Goal: Information Seeking & Learning: Check status

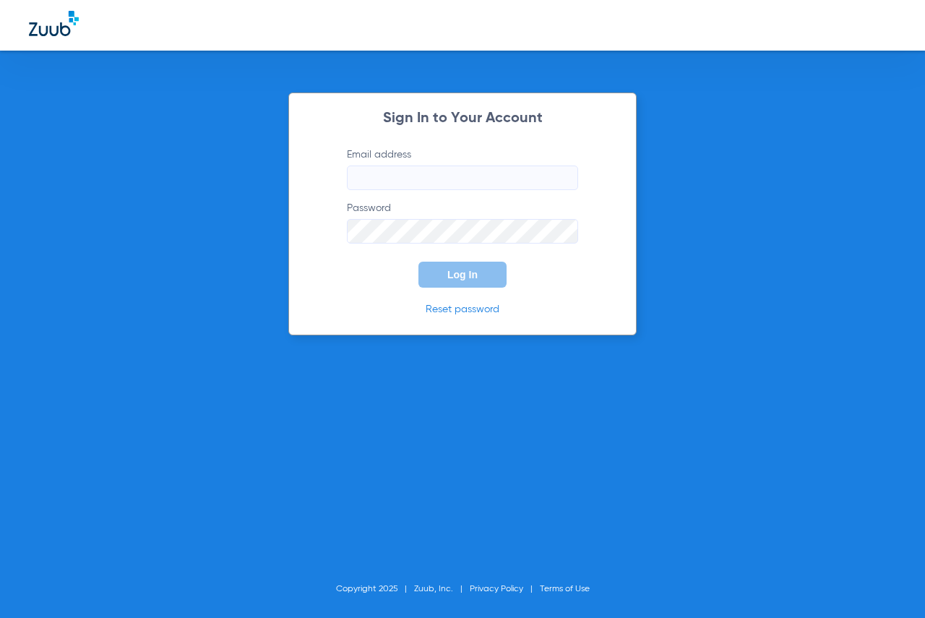
type input "[EMAIL_ADDRESS][DOMAIN_NAME]"
click at [475, 284] on button "Log In" at bounding box center [462, 275] width 88 height 26
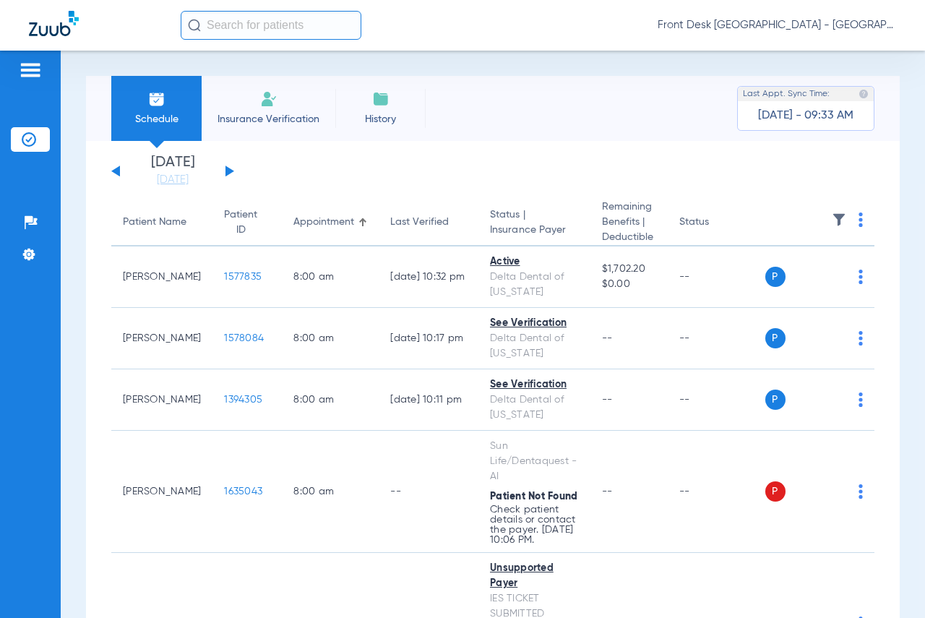
click at [228, 173] on button at bounding box center [229, 170] width 9 height 11
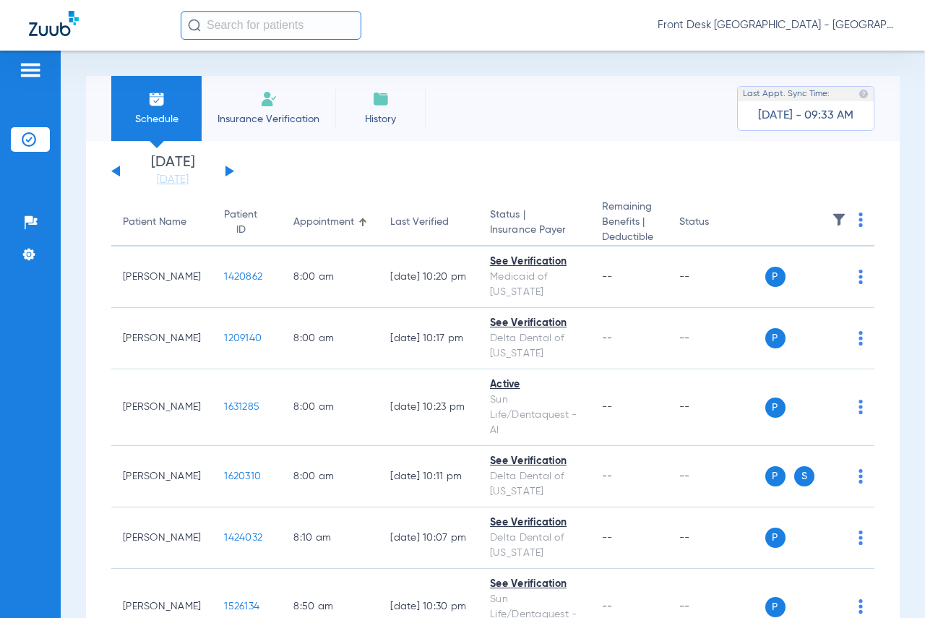
click at [229, 171] on button at bounding box center [229, 170] width 9 height 11
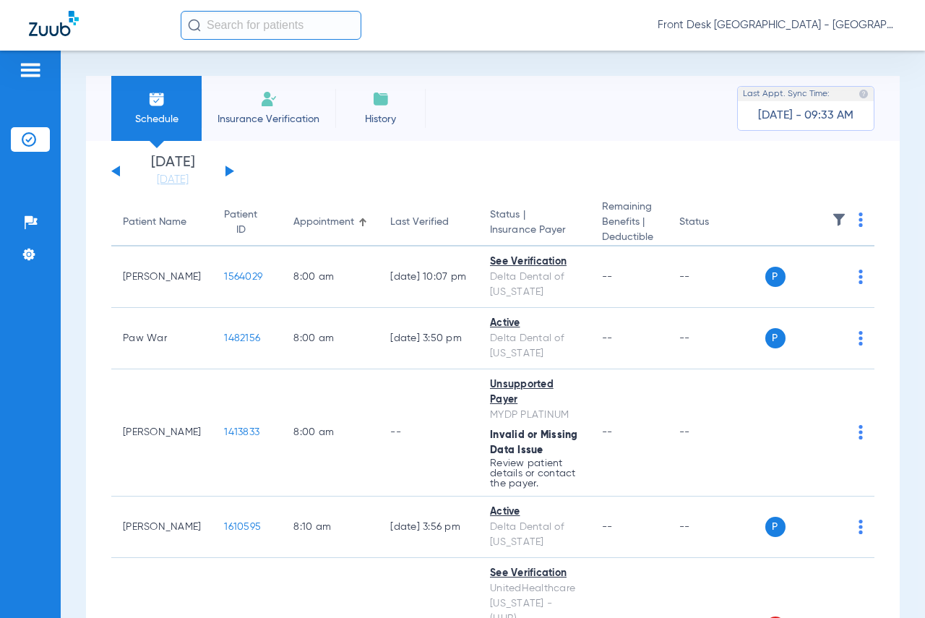
click at [858, 231] on app-actions at bounding box center [860, 222] width 4 height 20
click at [858, 223] on img at bounding box center [860, 219] width 4 height 14
click at [696, 219] on div at bounding box center [462, 309] width 925 height 618
click at [858, 222] on img at bounding box center [860, 219] width 4 height 14
click at [740, 204] on div at bounding box center [462, 309] width 925 height 618
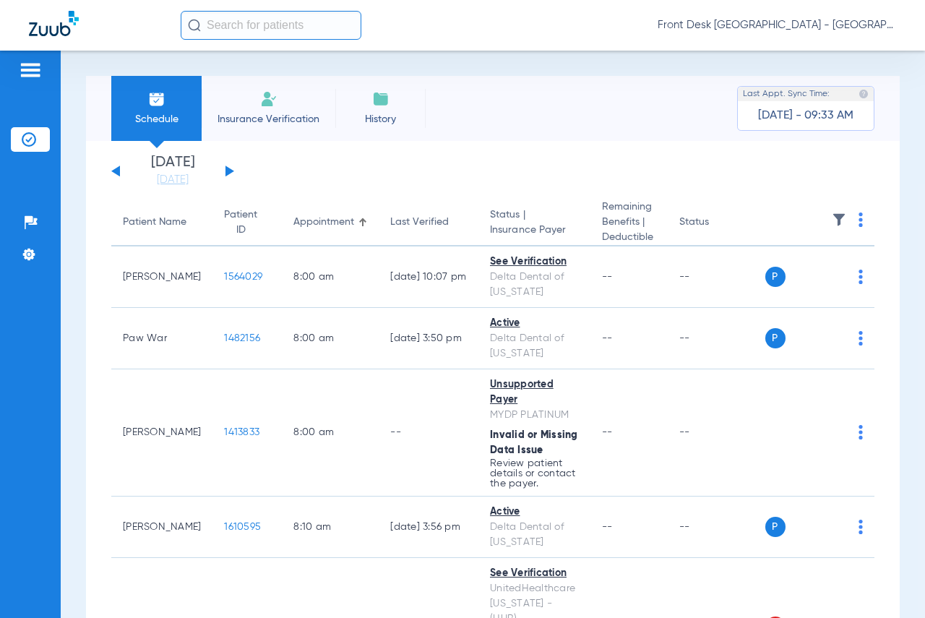
click at [839, 229] on th at bounding box center [820, 222] width 110 height 47
click at [832, 220] on img at bounding box center [839, 219] width 14 height 14
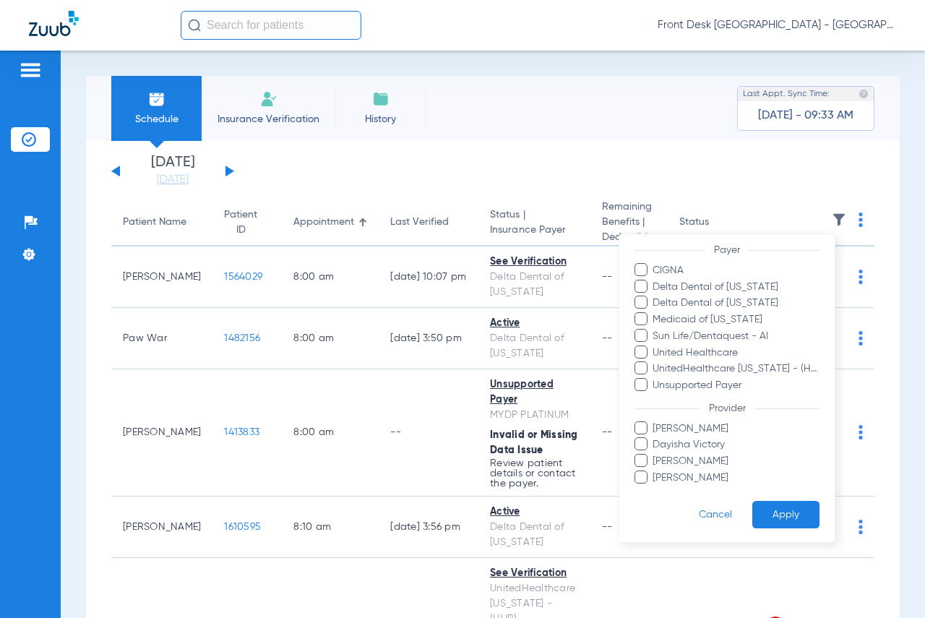
scroll to position [202, 0]
click at [690, 471] on span "[PERSON_NAME]" at bounding box center [736, 475] width 168 height 15
click at [655, 485] on input "[PERSON_NAME]" at bounding box center [655, 485] width 0 height 0
click at [766, 506] on button "Apply" at bounding box center [785, 512] width 67 height 28
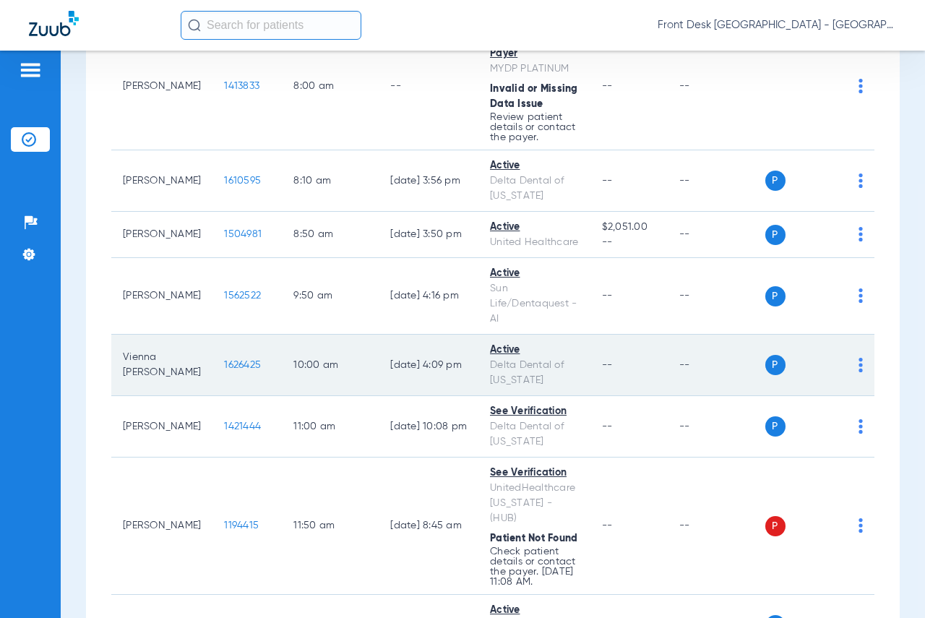
scroll to position [361, 0]
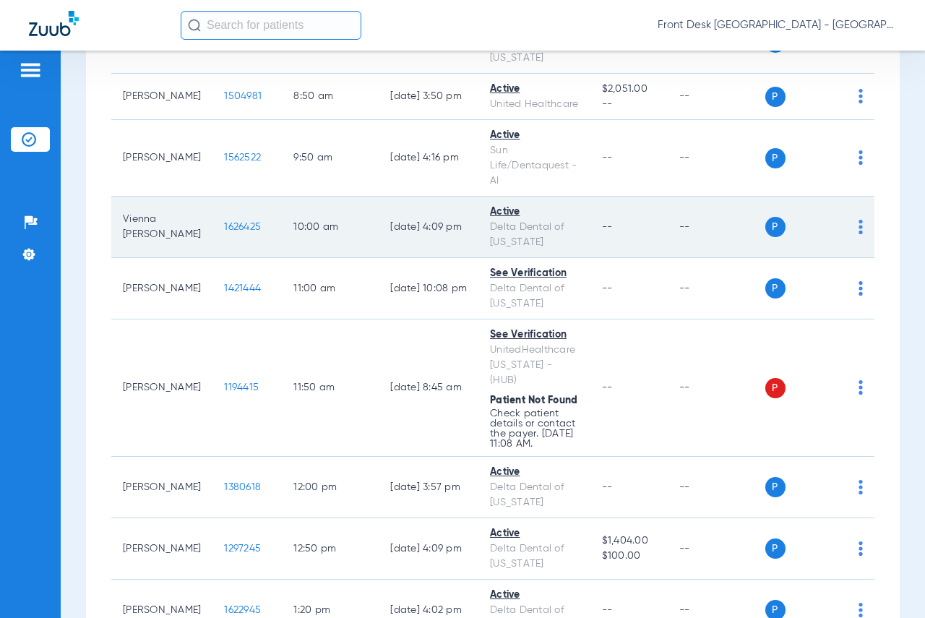
click at [212, 220] on td "1626425" at bounding box center [246, 227] width 69 height 61
click at [224, 225] on span "1626425" at bounding box center [242, 227] width 37 height 10
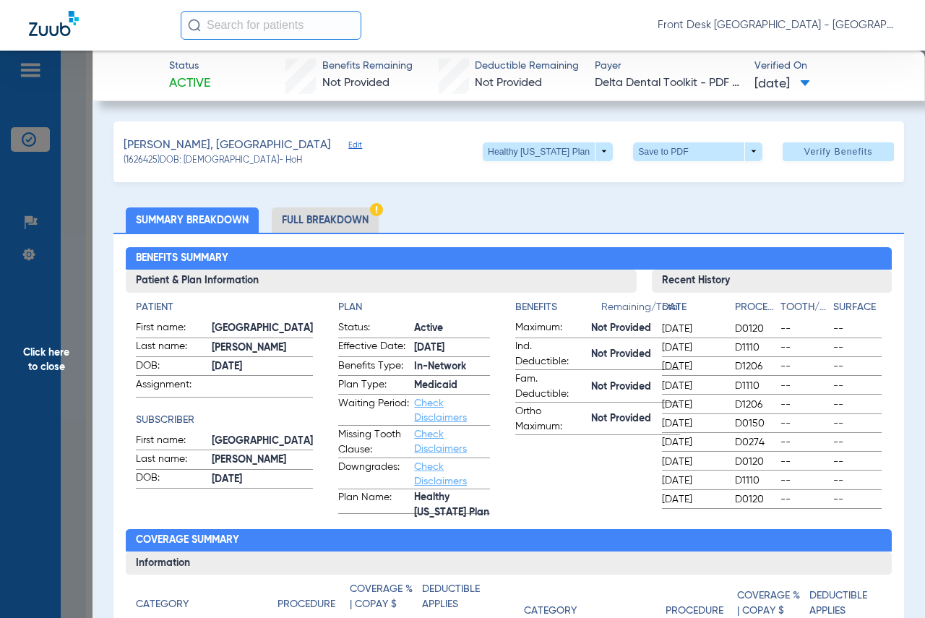
drag, startPoint x: 655, startPoint y: 327, endPoint x: 757, endPoint y: 504, distance: 204.6
click at [757, 504] on div "Date Procedure Tooth/Quad Surface [DATE] D0120 -- -- [DATE] D1110 -- -- [DATE] …" at bounding box center [772, 404] width 220 height 209
click at [760, 518] on div "Benefits Summary Patient & Plan Information Patient First name: [GEOGRAPHIC_DAT…" at bounding box center [508, 520] width 790 height 574
drag, startPoint x: 730, startPoint y: 328, endPoint x: 761, endPoint y: 325, distance: 31.2
click at [761, 325] on span "D0120" at bounding box center [755, 328] width 40 height 14
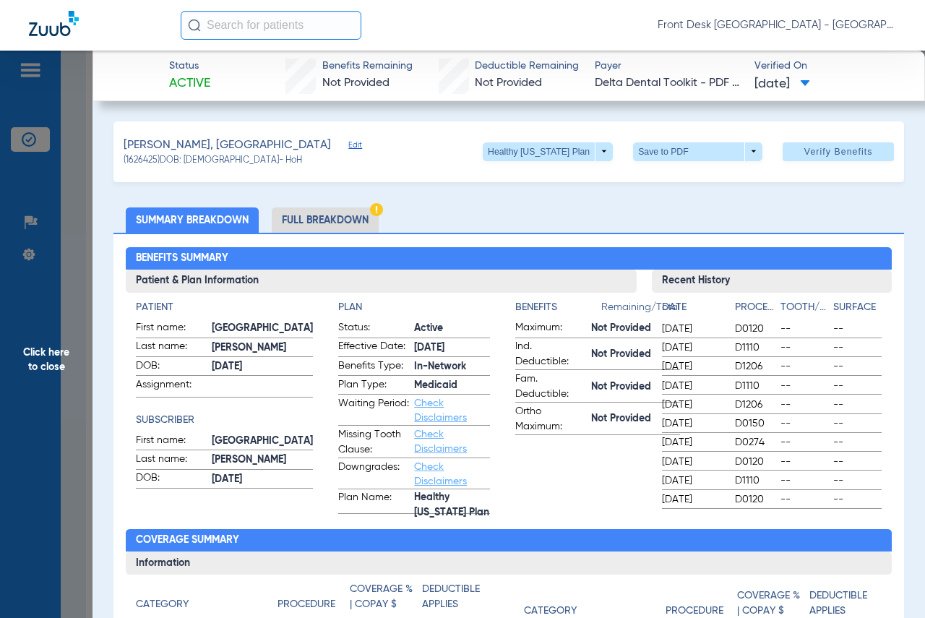
drag, startPoint x: 741, startPoint y: 466, endPoint x: 690, endPoint y: 466, distance: 51.3
click at [691, 467] on div "[DATE] D0120 -- --" at bounding box center [772, 462] width 220 height 18
click at [620, 331] on div "Patient & Plan Information Patient First name: [GEOGRAPHIC_DATA] Last name: [PE…" at bounding box center [508, 391] width 765 height 244
click at [756, 475] on span "D1110" at bounding box center [755, 480] width 40 height 14
click at [690, 348] on span "[DATE]" at bounding box center [692, 347] width 61 height 14
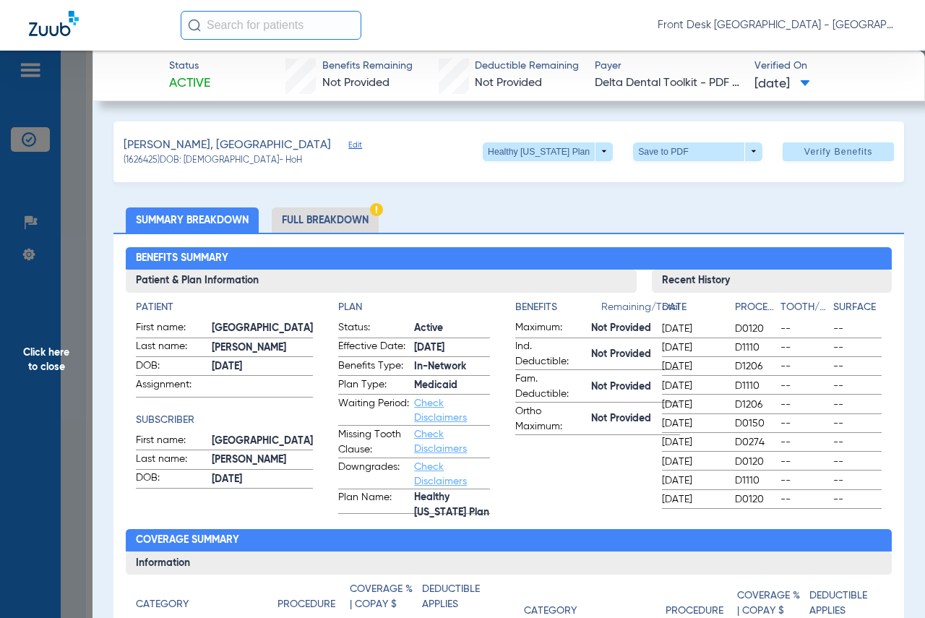
drag, startPoint x: 712, startPoint y: 331, endPoint x: 812, endPoint y: 495, distance: 192.3
click at [812, 495] on div "Date Procedure Tooth/Quad Surface [DATE] D0120 -- -- [DATE] D1110 -- -- [DATE] …" at bounding box center [772, 404] width 220 height 209
click at [821, 520] on div "Benefits Summary Patient & Plan Information Patient First name: [GEOGRAPHIC_DAT…" at bounding box center [508, 520] width 790 height 574
drag, startPoint x: 652, startPoint y: 331, endPoint x: 780, endPoint y: 486, distance: 201.7
click at [780, 486] on div "Date Procedure Tooth/Quad Surface [DATE] D0120 -- -- [DATE] D1110 -- -- [DATE] …" at bounding box center [772, 401] width 240 height 216
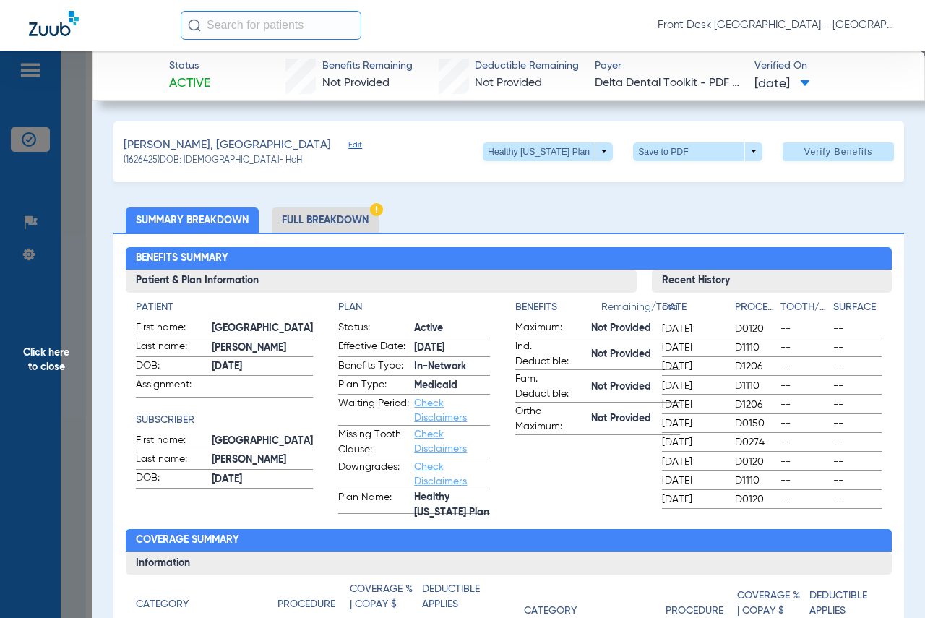
click at [787, 508] on div "[DATE] D0120 -- --" at bounding box center [772, 500] width 220 height 18
drag, startPoint x: 658, startPoint y: 337, endPoint x: 660, endPoint y: 306, distance: 31.1
click at [739, 496] on div "Date Procedure Tooth/Quad Surface [DATE] D0120 -- -- [DATE] D1110 -- -- [DATE] …" at bounding box center [772, 404] width 220 height 209
drag, startPoint x: 660, startPoint y: 345, endPoint x: 662, endPoint y: 337, distance: 8.9
click at [662, 347] on span "[DATE]" at bounding box center [692, 347] width 61 height 14
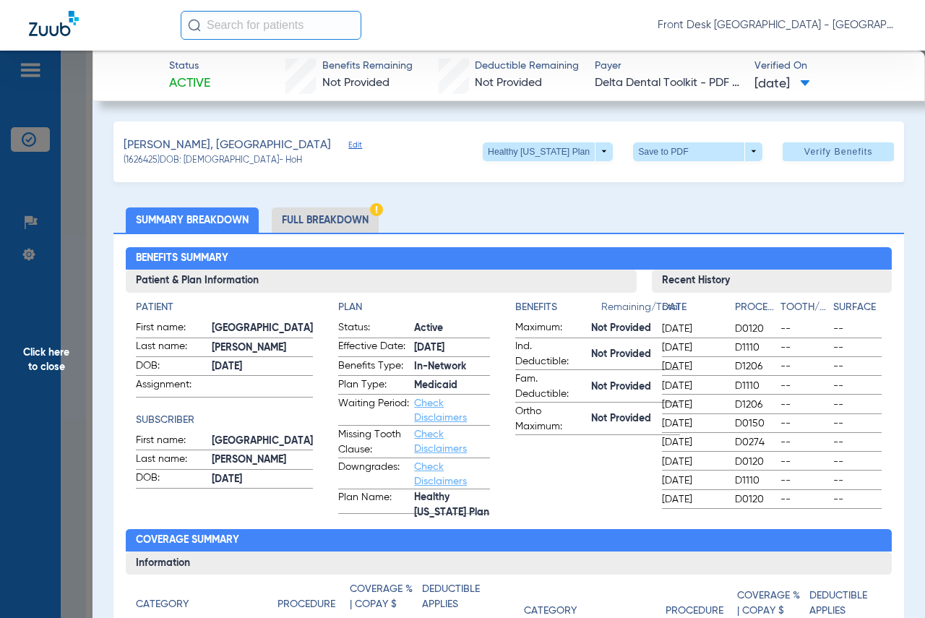
click at [643, 329] on div "Patient & Plan Information Patient First name: [GEOGRAPHIC_DATA] Last name: [PE…" at bounding box center [508, 391] width 765 height 244
drag, startPoint x: 647, startPoint y: 324, endPoint x: 841, endPoint y: 517, distance: 273.3
click at [841, 517] on div "Benefits Summary Patient & Plan Information Patient First name: [GEOGRAPHIC_DAT…" at bounding box center [508, 520] width 790 height 574
click at [681, 366] on span "[DATE]" at bounding box center [692, 366] width 61 height 14
drag, startPoint x: 656, startPoint y: 324, endPoint x: 832, endPoint y: 497, distance: 247.3
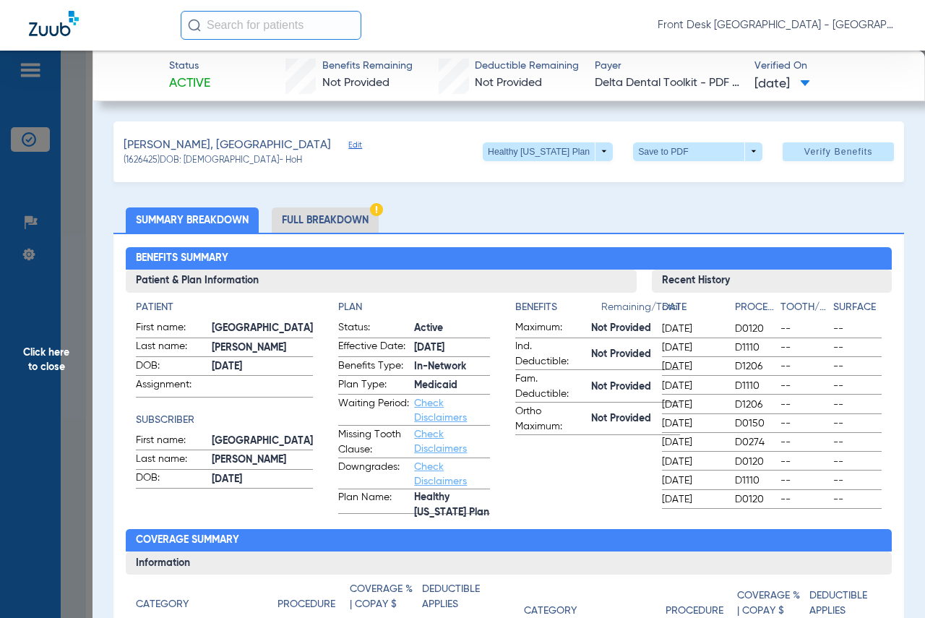
click at [841, 510] on div "Recent History Date Procedure Tooth/Quad Surface [DATE] D0120 -- -- [DATE] D111…" at bounding box center [772, 391] width 240 height 244
drag, startPoint x: 660, startPoint y: 282, endPoint x: 799, endPoint y: 518, distance: 274.3
click at [799, 518] on div "Benefits Summary Patient & Plan Information Patient First name: [GEOGRAPHIC_DAT…" at bounding box center [508, 520] width 790 height 574
click at [676, 325] on span "[DATE]" at bounding box center [692, 328] width 61 height 14
drag, startPoint x: 655, startPoint y: 324, endPoint x: 782, endPoint y: 511, distance: 226.2
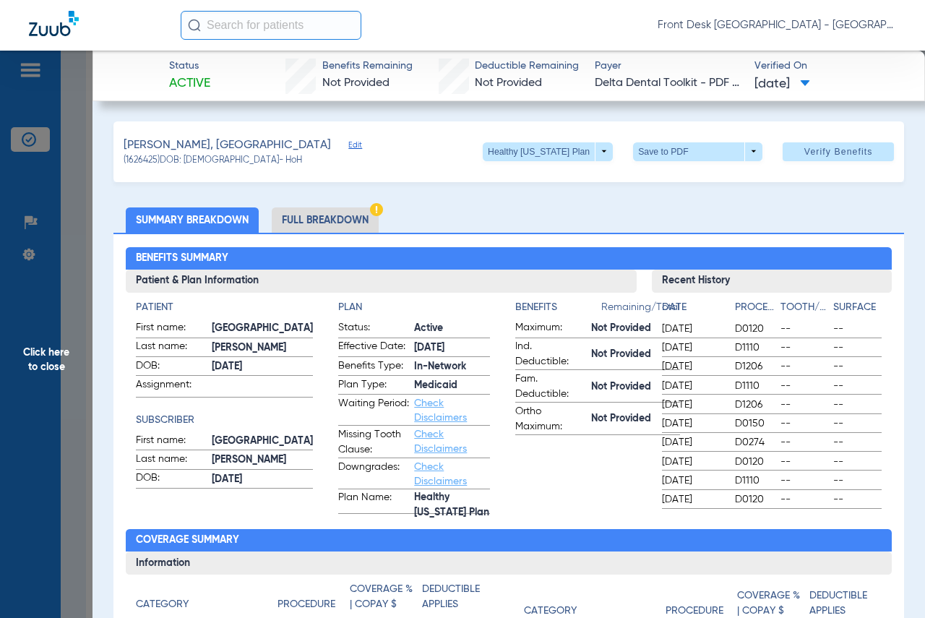
click at [782, 511] on div "Recent History Date Procedure Tooth/Quad Surface [DATE] D0120 -- -- [DATE] D111…" at bounding box center [772, 391] width 240 height 244
click at [669, 340] on span "[DATE]" at bounding box center [692, 347] width 61 height 14
drag, startPoint x: 718, startPoint y: 361, endPoint x: 751, endPoint y: 462, distance: 105.6
click at [743, 455] on span "D0120" at bounding box center [755, 461] width 40 height 14
drag, startPoint x: 647, startPoint y: 332, endPoint x: 851, endPoint y: 497, distance: 262.0
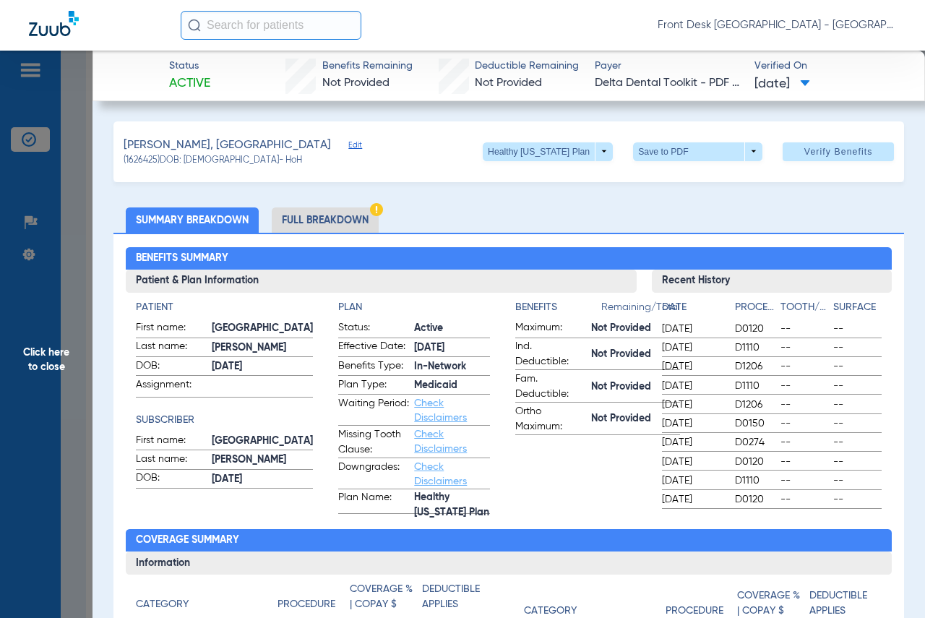
click at [851, 497] on div "Date Procedure Tooth/Quad Surface [DATE] D0120 -- -- [DATE] D1110 -- -- [DATE] …" at bounding box center [772, 401] width 240 height 216
click at [602, 490] on app-benefits-information "Benefits Remaining/Total Maximum: Not Provided Ind. Deductible: Not Provided Fa…" at bounding box center [597, 407] width 165 height 214
click at [842, 522] on div "Benefits Summary Patient & Plan Information Patient First name: [GEOGRAPHIC_DAT…" at bounding box center [508, 520] width 790 height 574
drag, startPoint x: 656, startPoint y: 499, endPoint x: 658, endPoint y: 293, distance: 205.9
click at [658, 293] on div "Date Procedure Tooth/Quad Surface [DATE] D0120 -- -- [DATE] D1110 -- -- [DATE] …" at bounding box center [772, 401] width 240 height 216
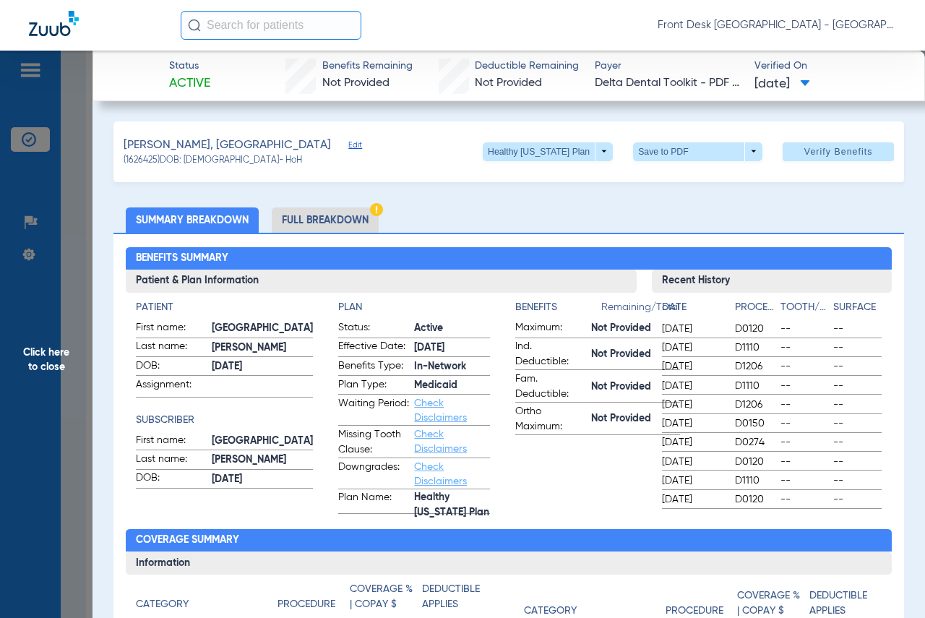
click at [715, 450] on div "[DATE] D0274 -- --" at bounding box center [772, 443] width 220 height 18
click at [717, 495] on div "[DATE] D0120 -- --" at bounding box center [772, 500] width 220 height 18
drag, startPoint x: 717, startPoint y: 508, endPoint x: 637, endPoint y: 368, distance: 161.5
click at [637, 368] on div "Patient & Plan Information Patient First name: [GEOGRAPHIC_DATA] Last name: [PE…" at bounding box center [508, 391] width 765 height 244
drag, startPoint x: 652, startPoint y: 321, endPoint x: 806, endPoint y: 512, distance: 245.1
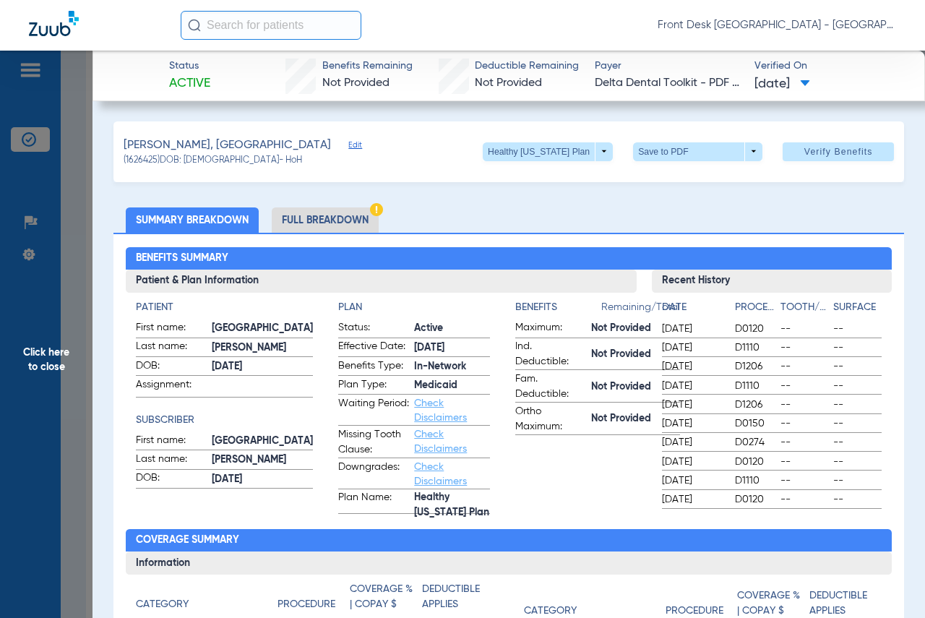
click at [806, 512] on div "Recent History Date Procedure Tooth/Quad Surface [DATE] D0120 -- -- [DATE] D111…" at bounding box center [772, 391] width 240 height 244
click at [75, 380] on span "Click here to close" at bounding box center [46, 360] width 92 height 618
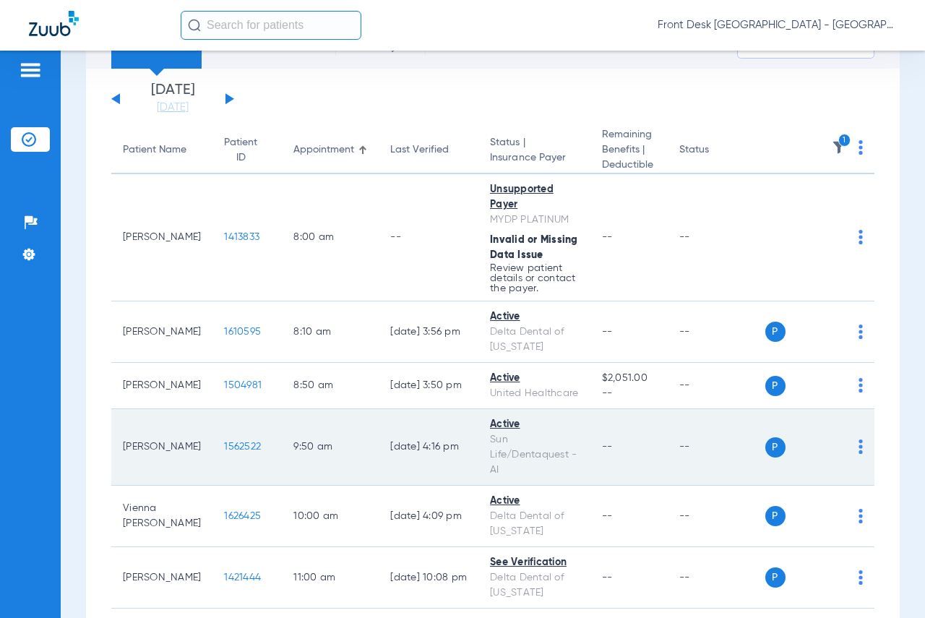
scroll to position [217, 0]
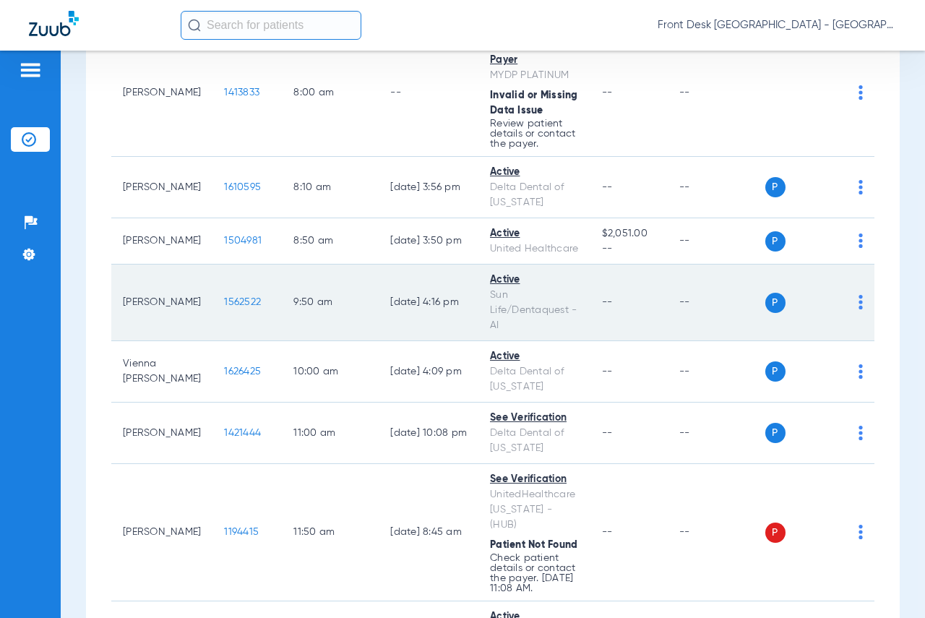
click at [224, 300] on span "1562522" at bounding box center [242, 302] width 37 height 10
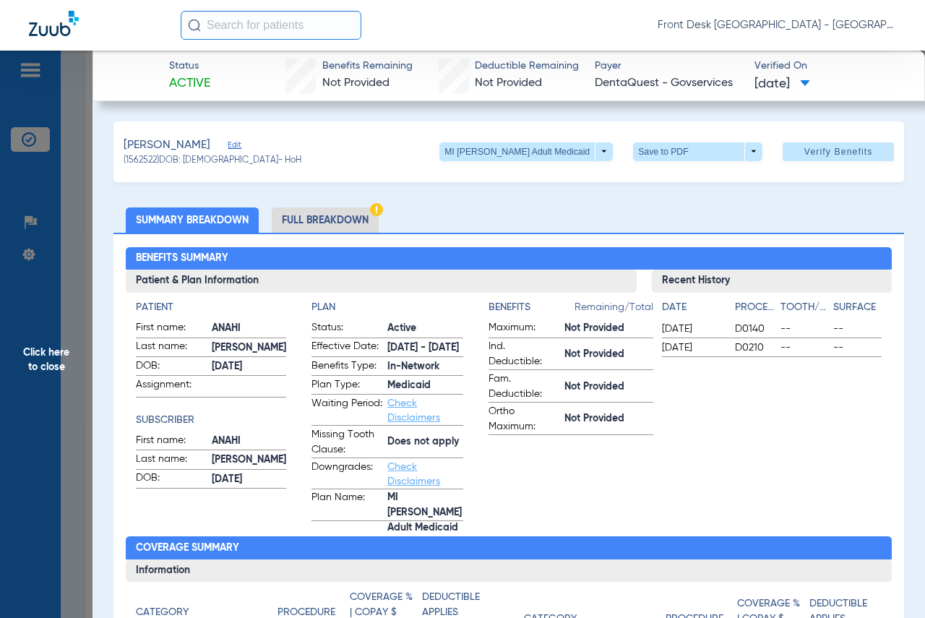
click at [51, 365] on span "Click here to close" at bounding box center [46, 360] width 92 height 618
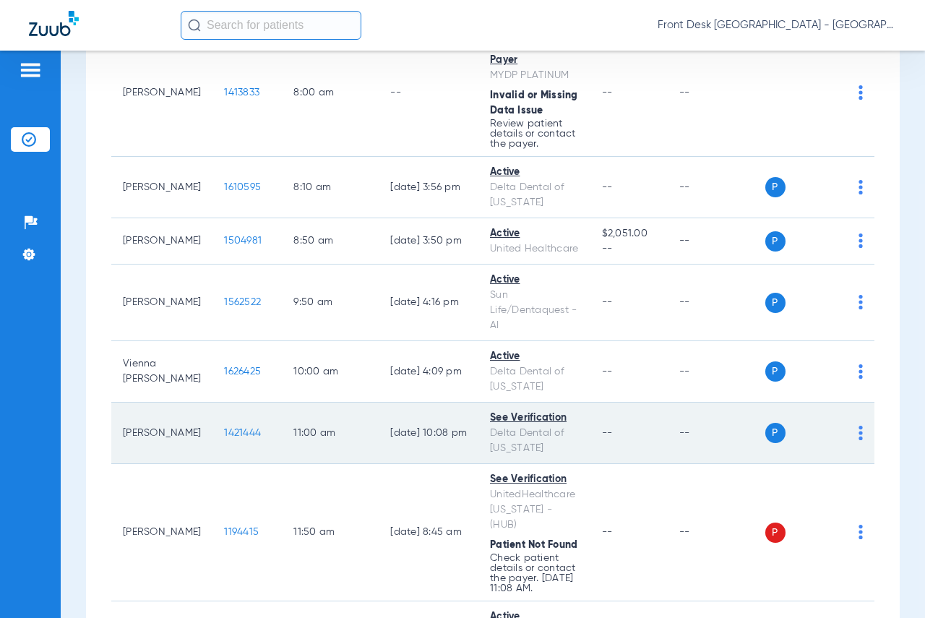
click at [212, 441] on td "1421444" at bounding box center [246, 432] width 69 height 61
click at [224, 436] on span "1421444" at bounding box center [242, 433] width 37 height 10
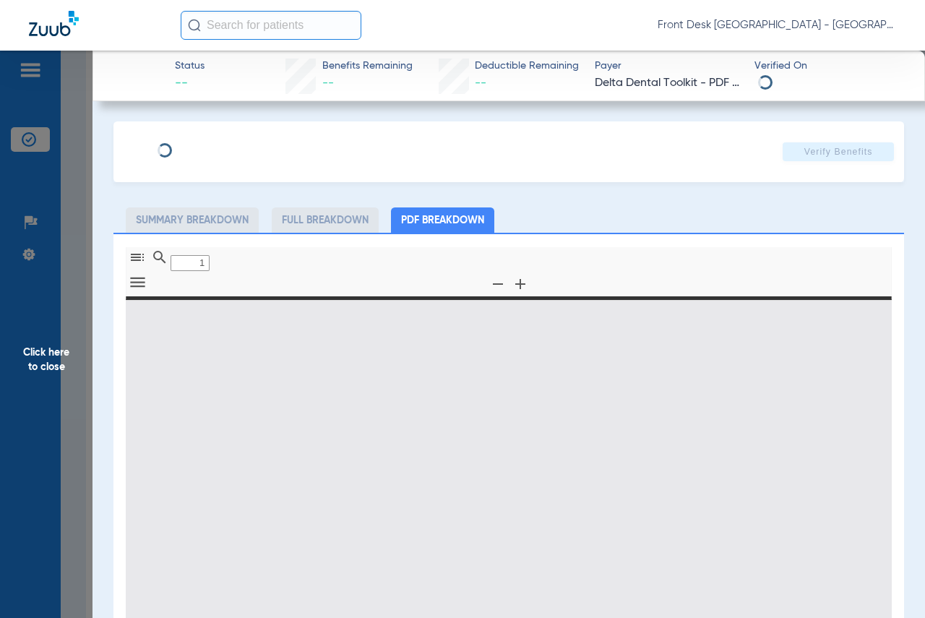
type input "0"
select select "page-width"
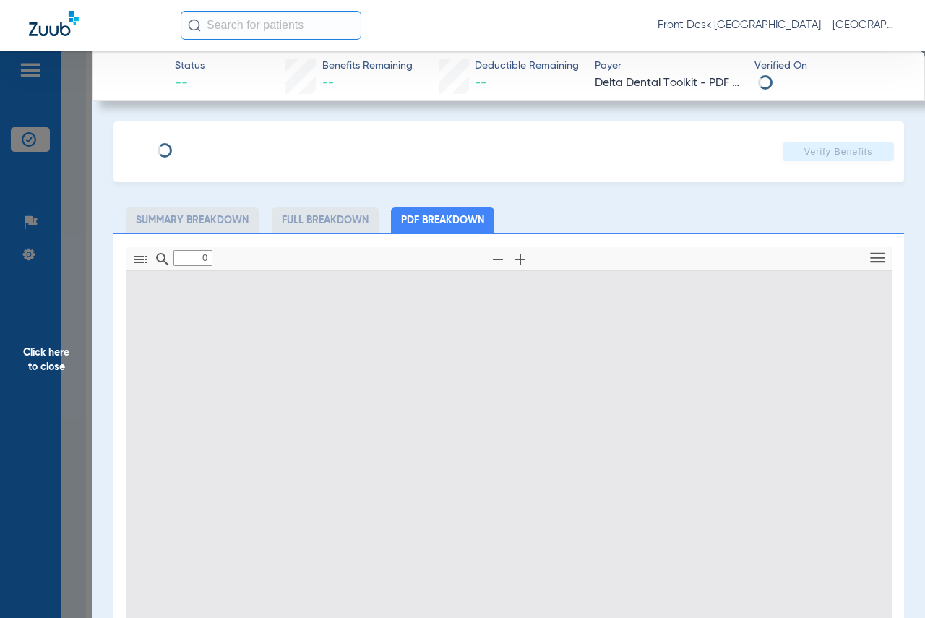
type input "1"
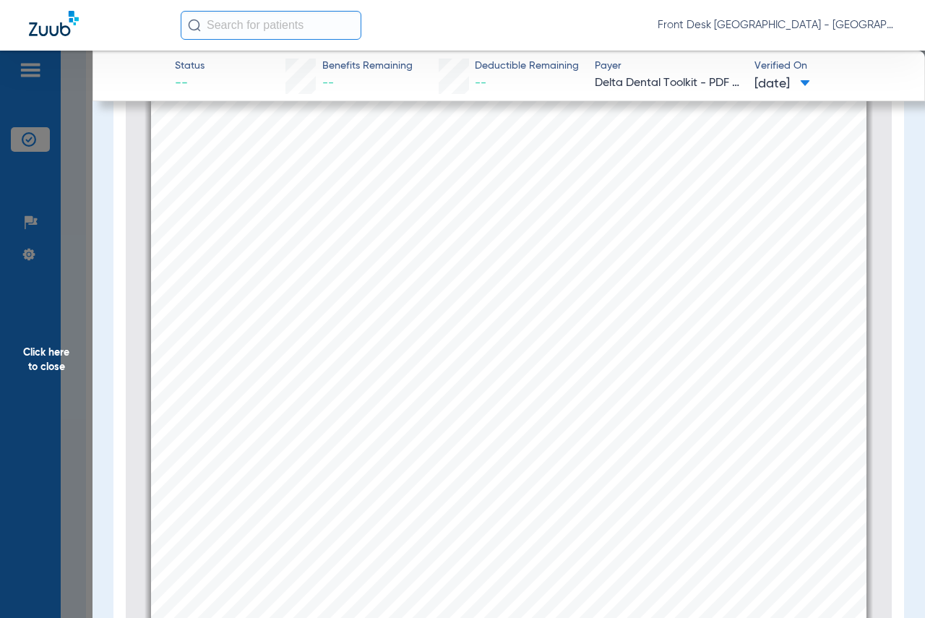
scroll to position [79, 0]
click at [31, 381] on span "Click here to close" at bounding box center [46, 360] width 92 height 618
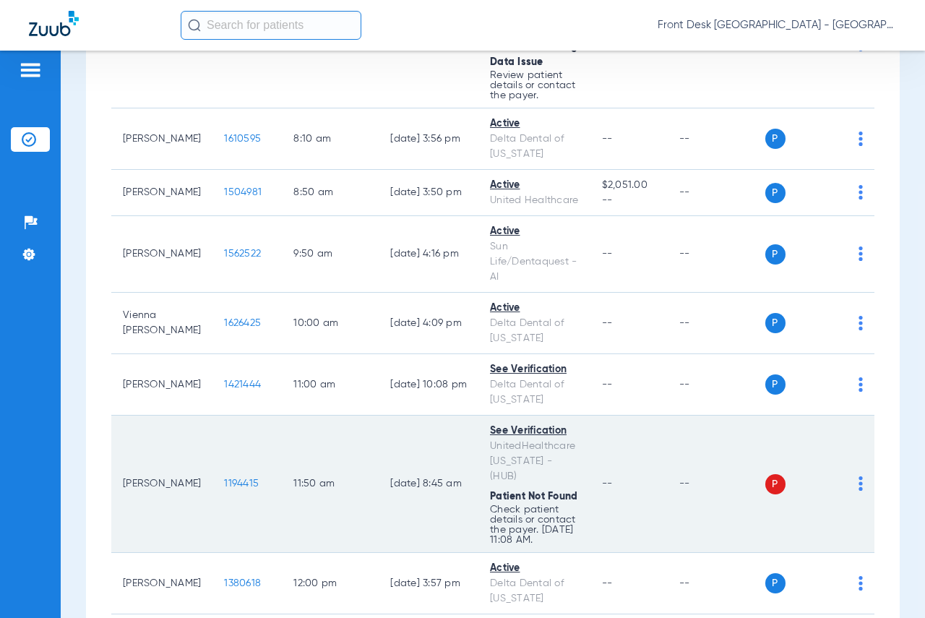
scroll to position [361, 0]
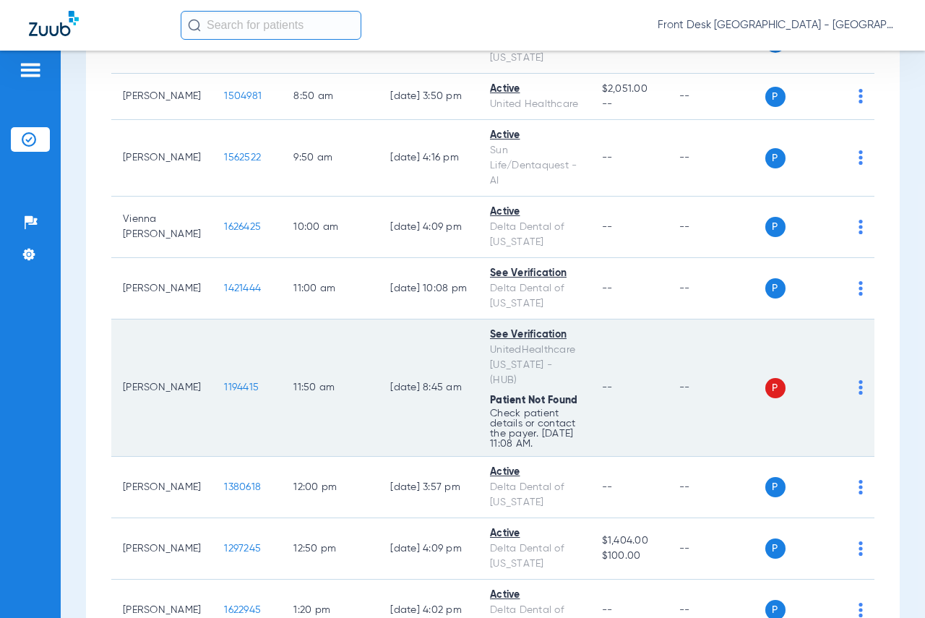
click at [226, 384] on span "1194415" at bounding box center [241, 387] width 35 height 10
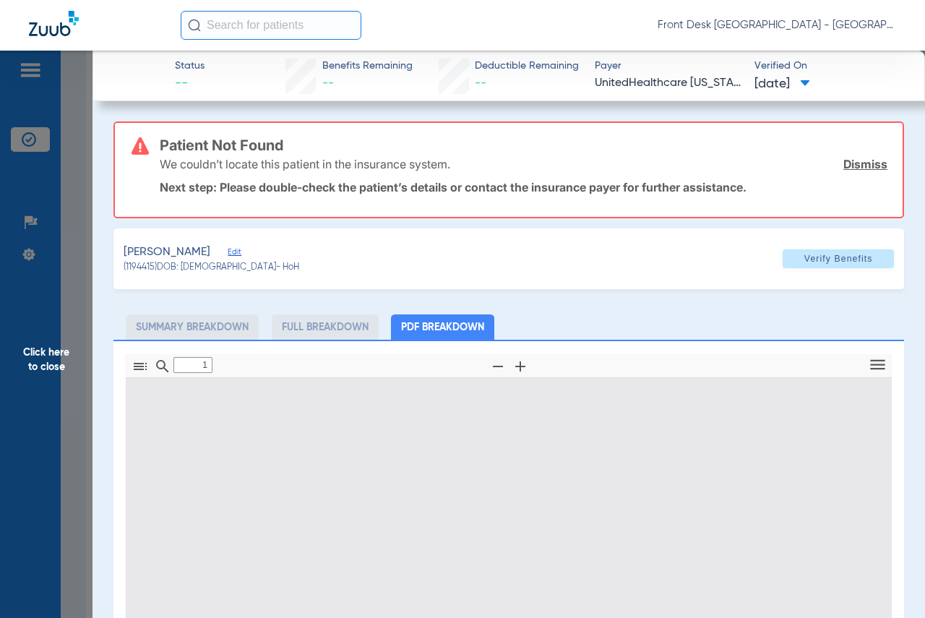
type input "0"
select select "page-width"
type input "1"
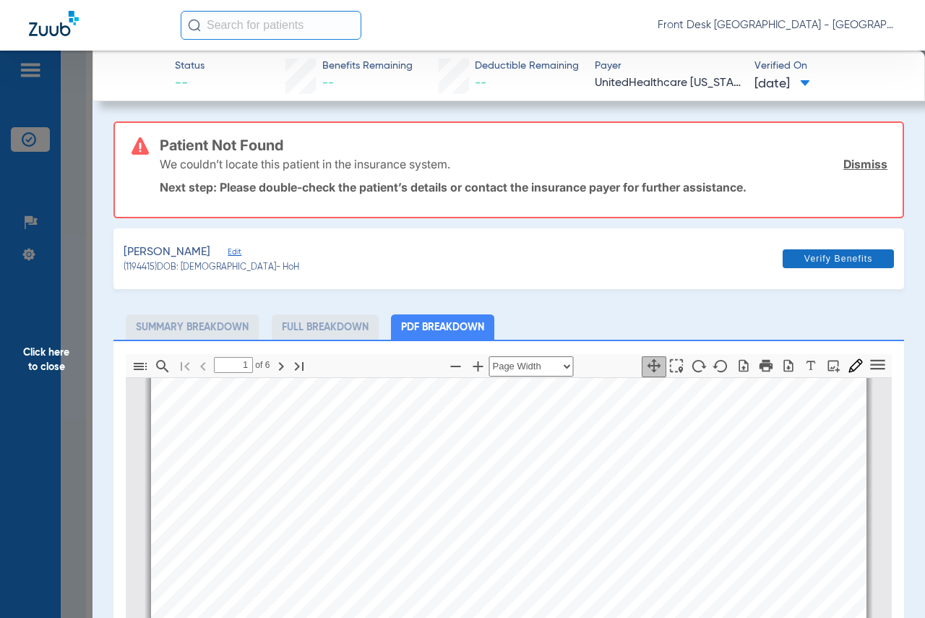
scroll to position [289, 0]
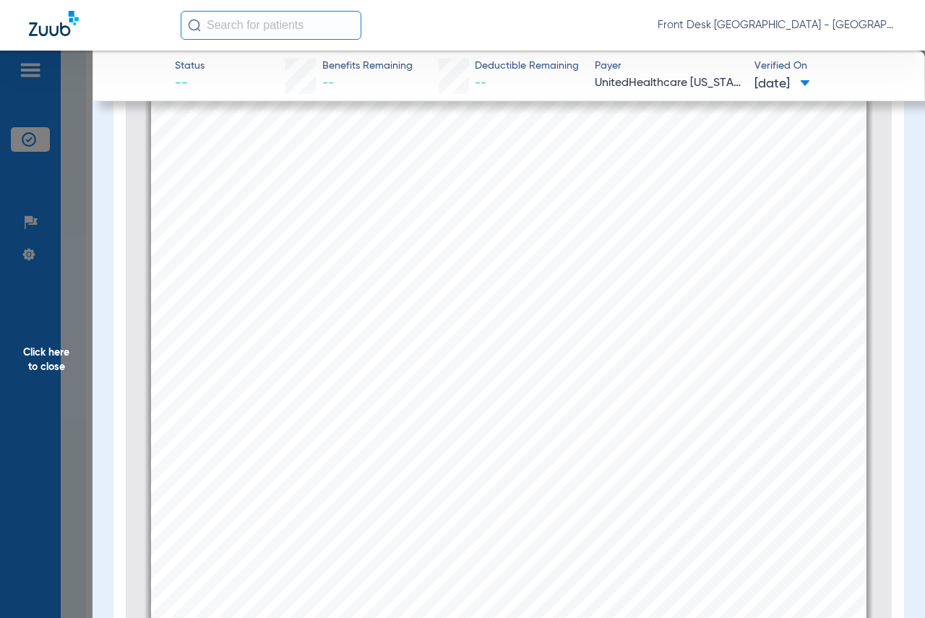
click at [48, 363] on span "Click here to close" at bounding box center [46, 360] width 92 height 618
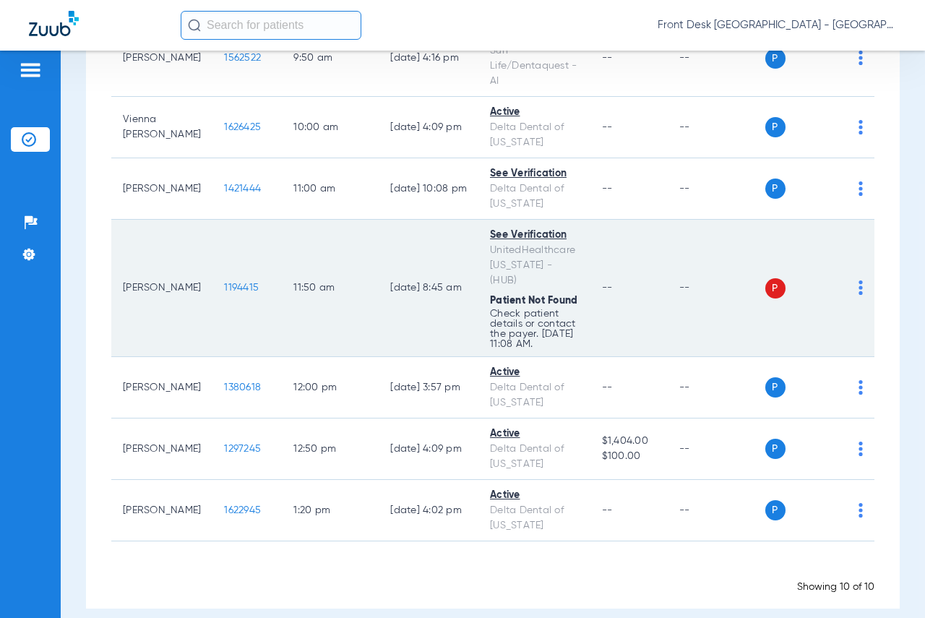
scroll to position [462, 0]
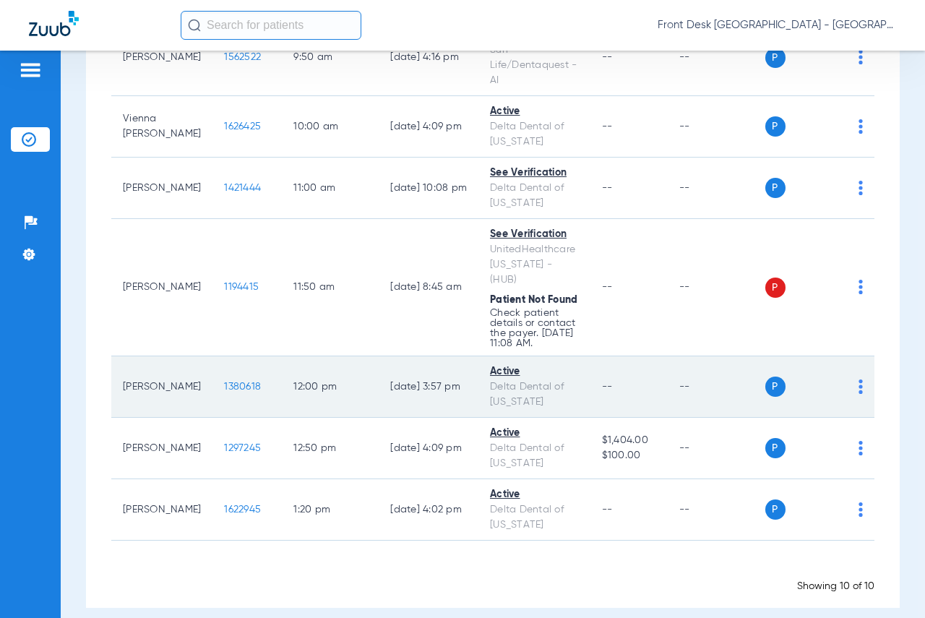
drag, startPoint x: 210, startPoint y: 351, endPoint x: 212, endPoint y: 366, distance: 14.7
click at [212, 358] on td "1380618" at bounding box center [246, 386] width 69 height 61
click at [224, 381] on span "1380618" at bounding box center [242, 386] width 37 height 10
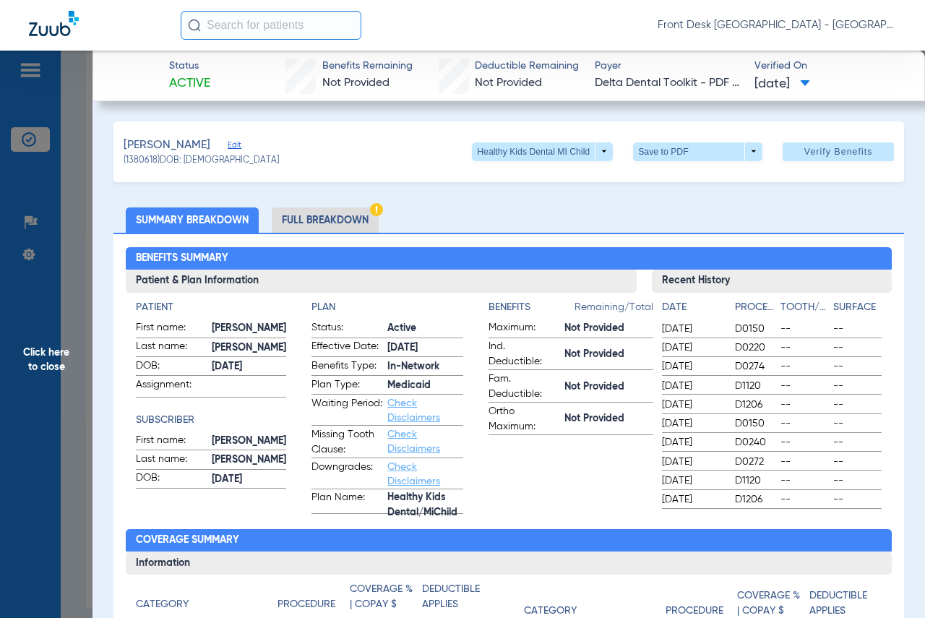
drag, startPoint x: 717, startPoint y: 230, endPoint x: 727, endPoint y: 268, distance: 38.7
click at [717, 230] on ul "Summary Breakdown Full Breakdown" at bounding box center [508, 219] width 790 height 25
drag, startPoint x: 651, startPoint y: 332, endPoint x: 846, endPoint y: 501, distance: 257.7
click at [846, 501] on div "Date Procedure Tooth/Quad Surface [DATE] D0150 -- -- [DATE] D0220 -- -- [DATE] …" at bounding box center [772, 401] width 240 height 216
click at [18, 367] on span "Click here to close" at bounding box center [46, 360] width 92 height 618
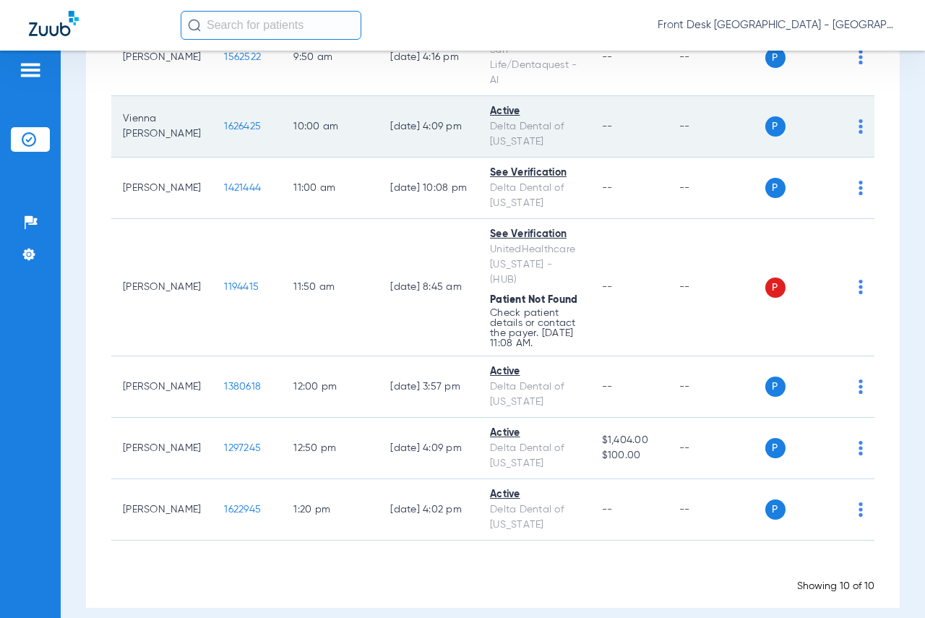
click at [224, 131] on span "1626425" at bounding box center [242, 126] width 37 height 10
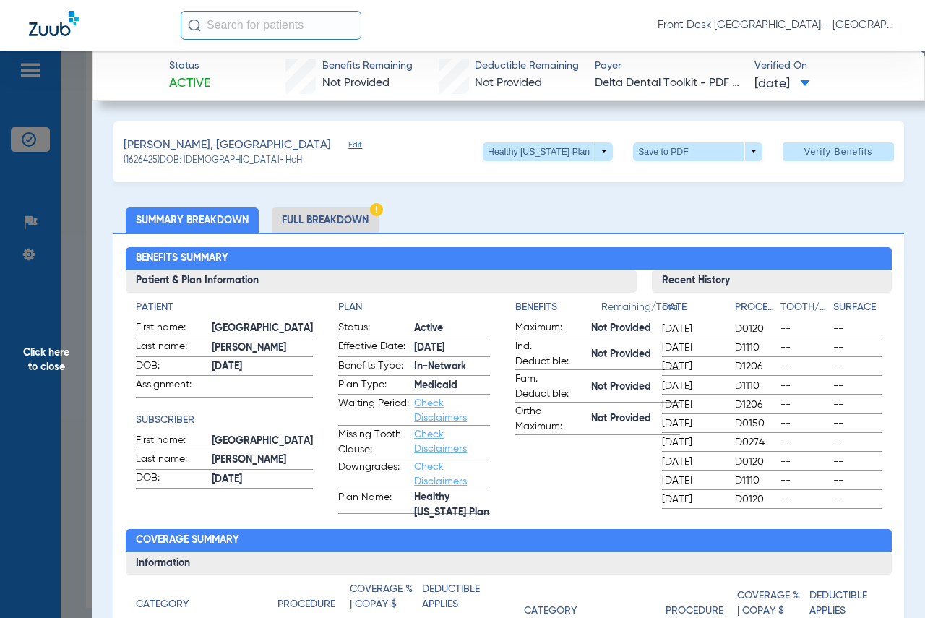
drag, startPoint x: 652, startPoint y: 332, endPoint x: 795, endPoint y: 458, distance: 190.4
click at [795, 458] on div "Date Procedure Tooth/Quad Surface [DATE] D0120 -- -- [DATE] D1110 -- -- [DATE] …" at bounding box center [772, 401] width 240 height 216
click at [808, 504] on span "--" at bounding box center [804, 499] width 48 height 14
drag, startPoint x: 655, startPoint y: 324, endPoint x: 771, endPoint y: 388, distance: 131.9
click at [771, 388] on div "Date Procedure Tooth/Quad Surface [DATE] D0120 -- -- [DATE] D1110 -- -- [DATE] …" at bounding box center [772, 404] width 220 height 209
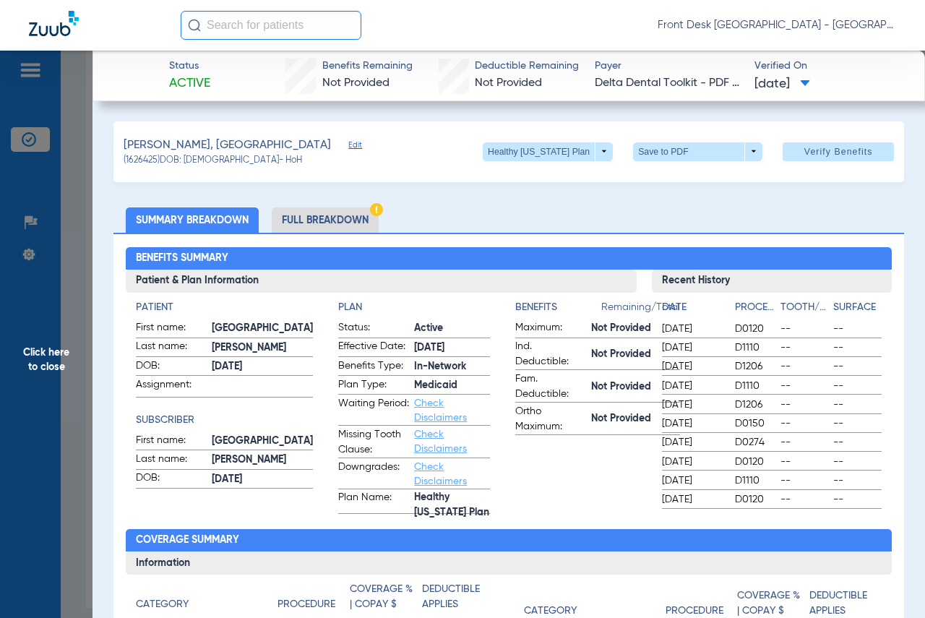
click at [752, 332] on span "D0120" at bounding box center [755, 328] width 40 height 14
drag, startPoint x: 714, startPoint y: 335, endPoint x: 787, endPoint y: 334, distance: 73.7
click at [787, 334] on div "[DATE] D0120 -- --" at bounding box center [772, 329] width 220 height 18
drag, startPoint x: 764, startPoint y: 411, endPoint x: 733, endPoint y: 405, distance: 30.9
click at [735, 405] on span "D1206" at bounding box center [755, 404] width 40 height 14
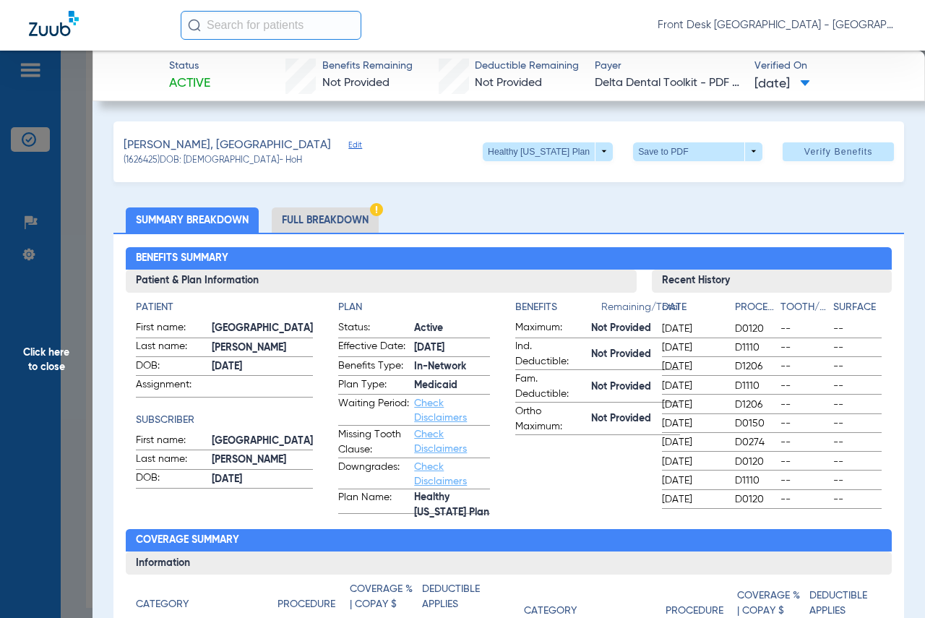
drag, startPoint x: 756, startPoint y: 419, endPoint x: 656, endPoint y: 425, distance: 99.9
click at [662, 425] on div "[DATE] D0150 -- --" at bounding box center [772, 424] width 220 height 18
click at [756, 426] on span "D0150" at bounding box center [755, 423] width 40 height 14
drag, startPoint x: 759, startPoint y: 421, endPoint x: 727, endPoint y: 423, distance: 32.6
click at [735, 423] on span "D0150" at bounding box center [755, 423] width 40 height 14
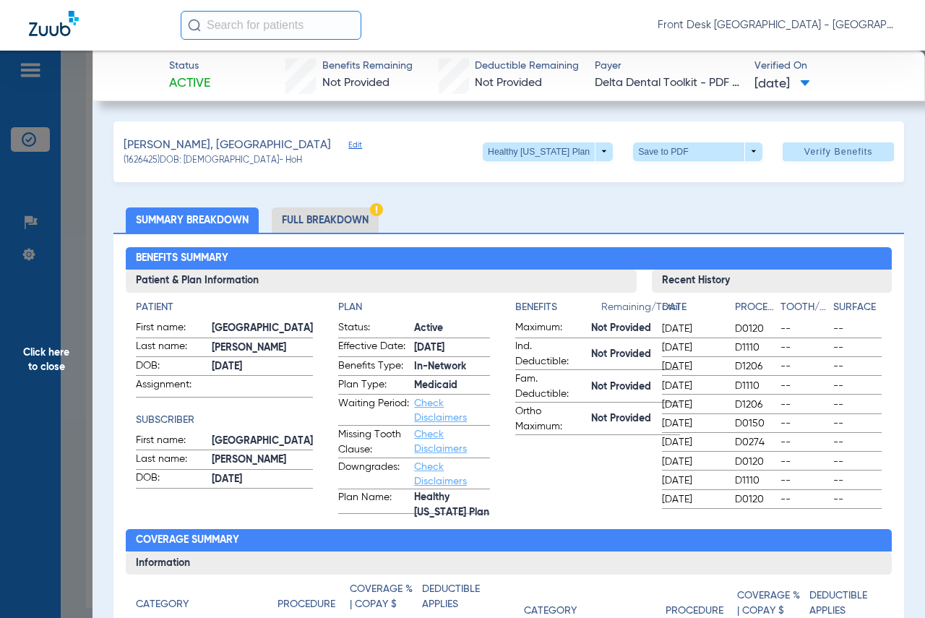
click at [735, 426] on span "D0150" at bounding box center [755, 423] width 40 height 14
drag, startPoint x: 710, startPoint y: 426, endPoint x: 650, endPoint y: 429, distance: 60.0
click at [652, 429] on div "Date Procedure Tooth/Quad Surface [DATE] D0120 -- -- [DATE] D1110 -- -- [DATE] …" at bounding box center [772, 401] width 240 height 216
drag, startPoint x: 746, startPoint y: 425, endPoint x: 636, endPoint y: 425, distance: 109.1
click at [636, 425] on div "Patient & Plan Information Patient First name: [GEOGRAPHIC_DATA] Last name: [PE…" at bounding box center [508, 391] width 765 height 244
